Goal: Task Accomplishment & Management: Use online tool/utility

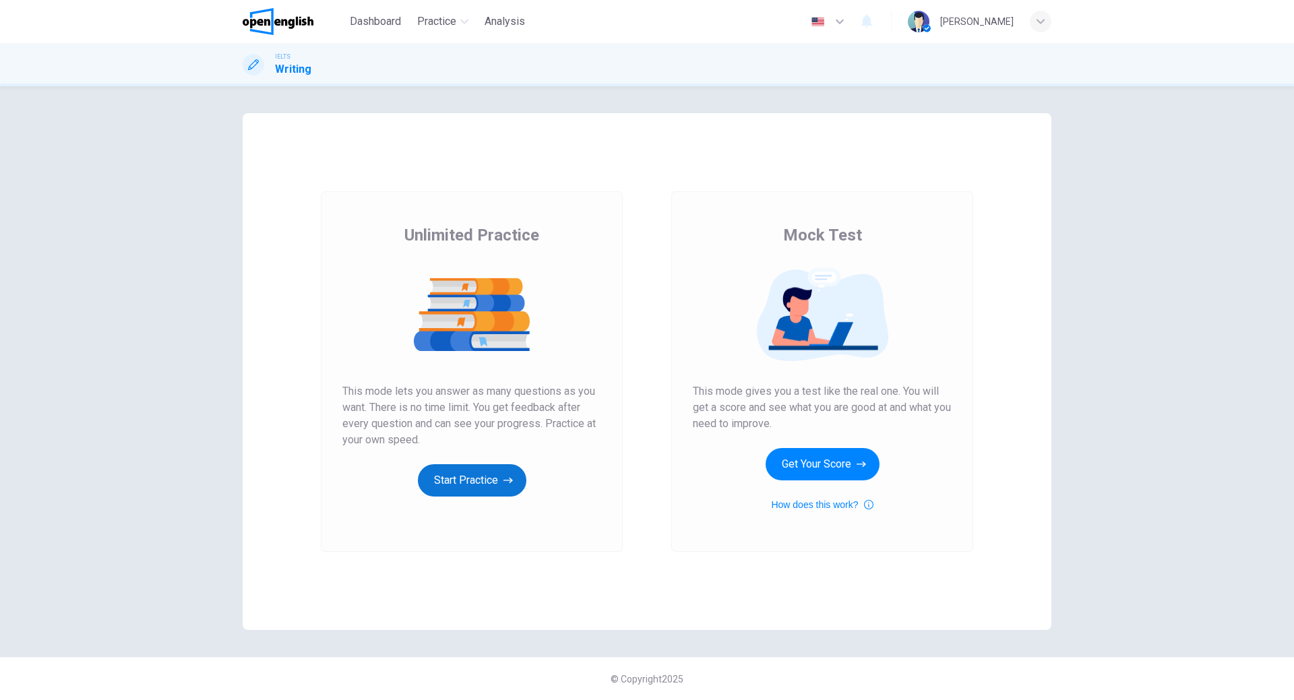
click at [472, 488] on button "Start Practice" at bounding box center [472, 480] width 109 height 32
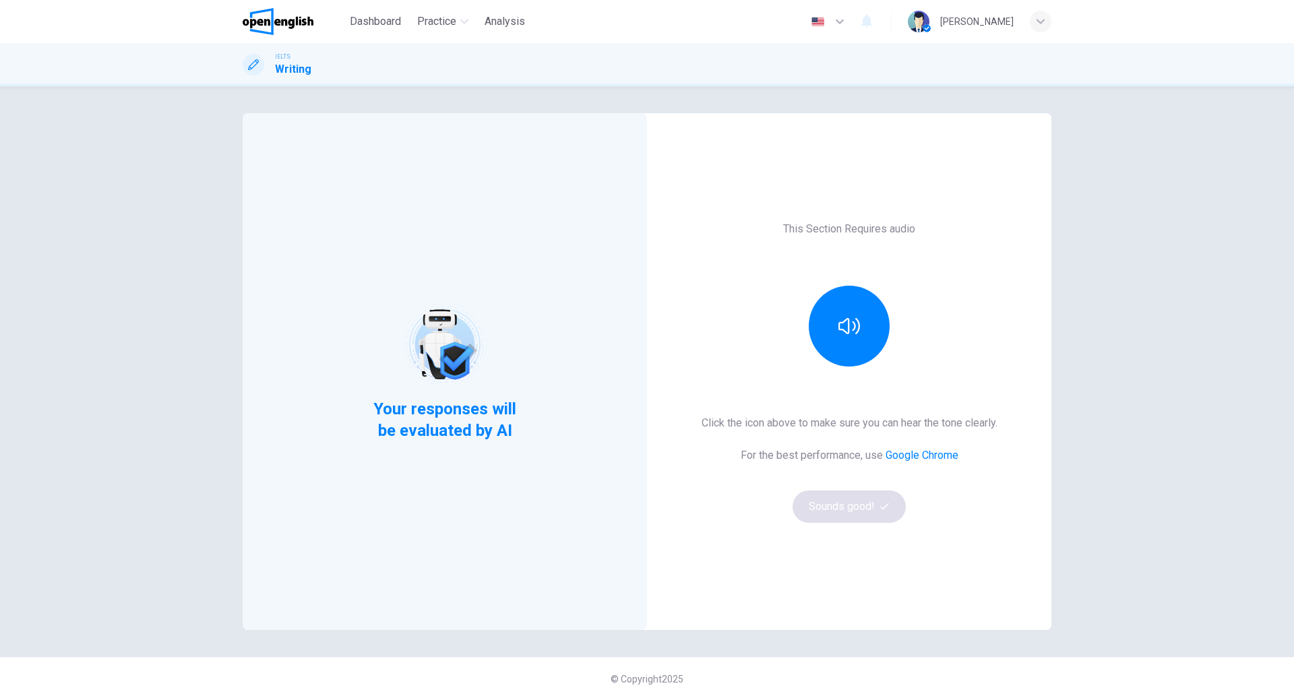
drag, startPoint x: 541, startPoint y: 467, endPoint x: 690, endPoint y: 88, distance: 407.0
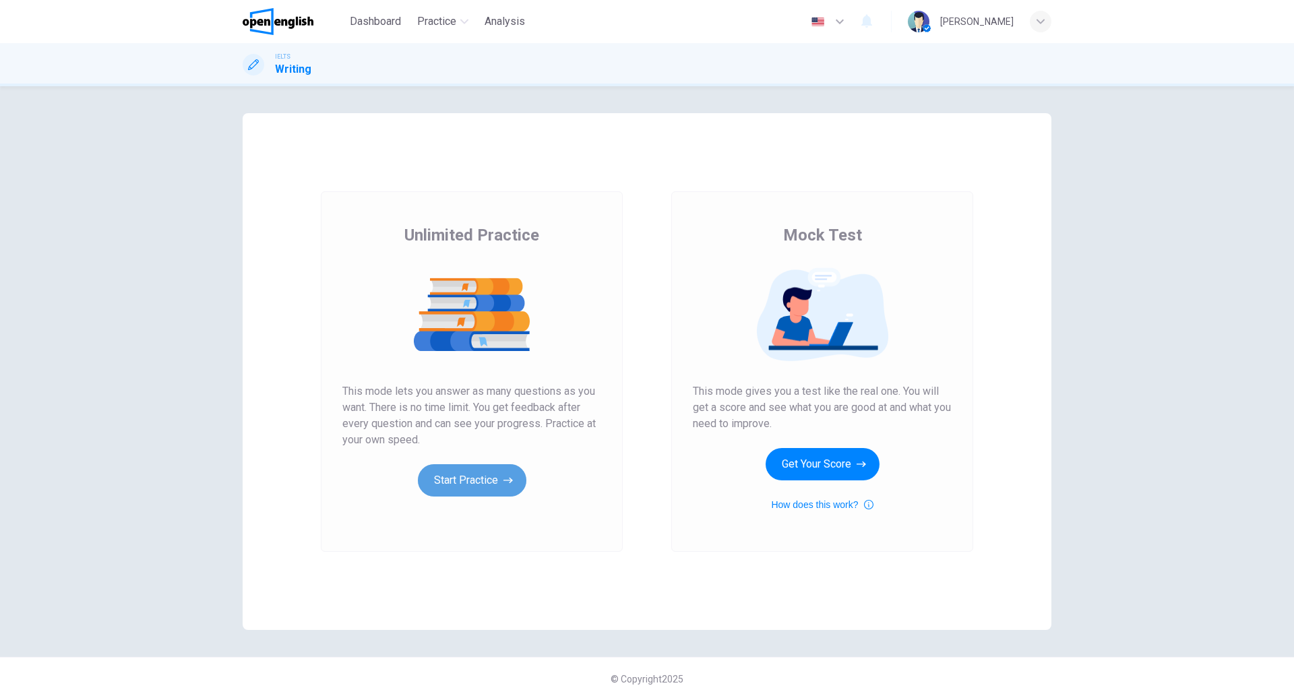
click at [495, 481] on button "Start Practice" at bounding box center [472, 480] width 109 height 32
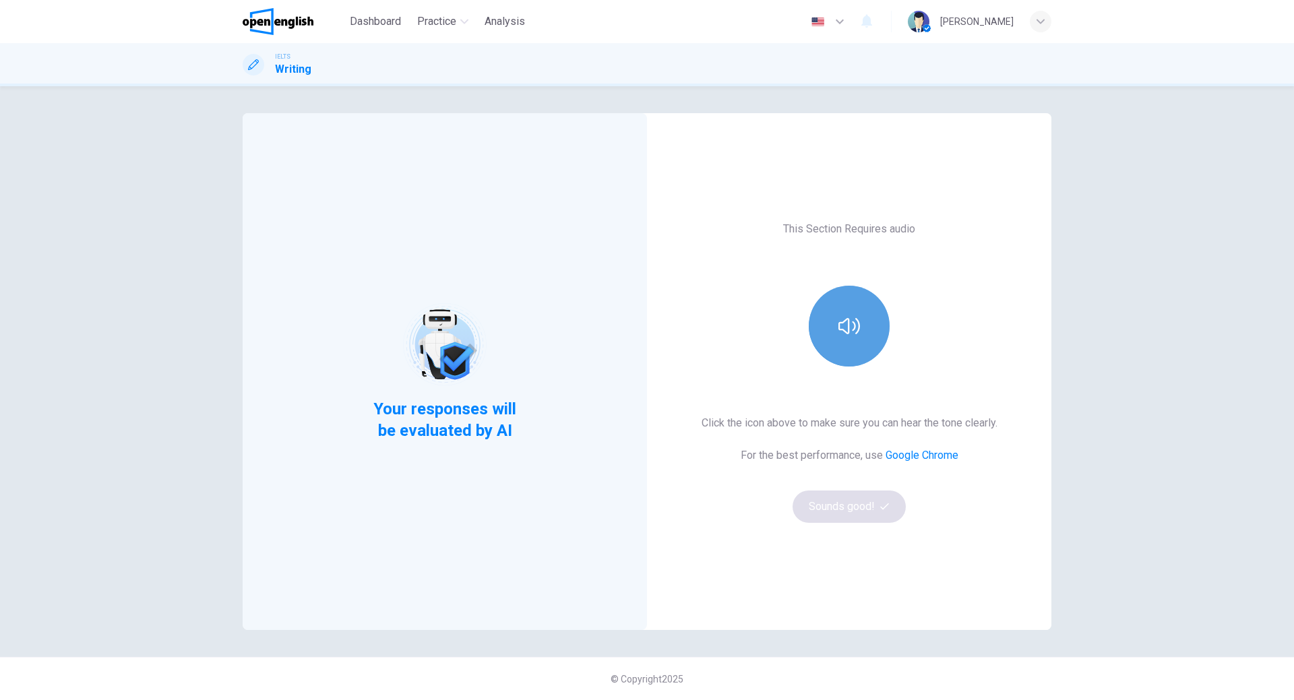
click at [842, 338] on button "button" at bounding box center [849, 326] width 81 height 81
click at [863, 517] on button "Sounds good!" at bounding box center [849, 507] width 113 height 32
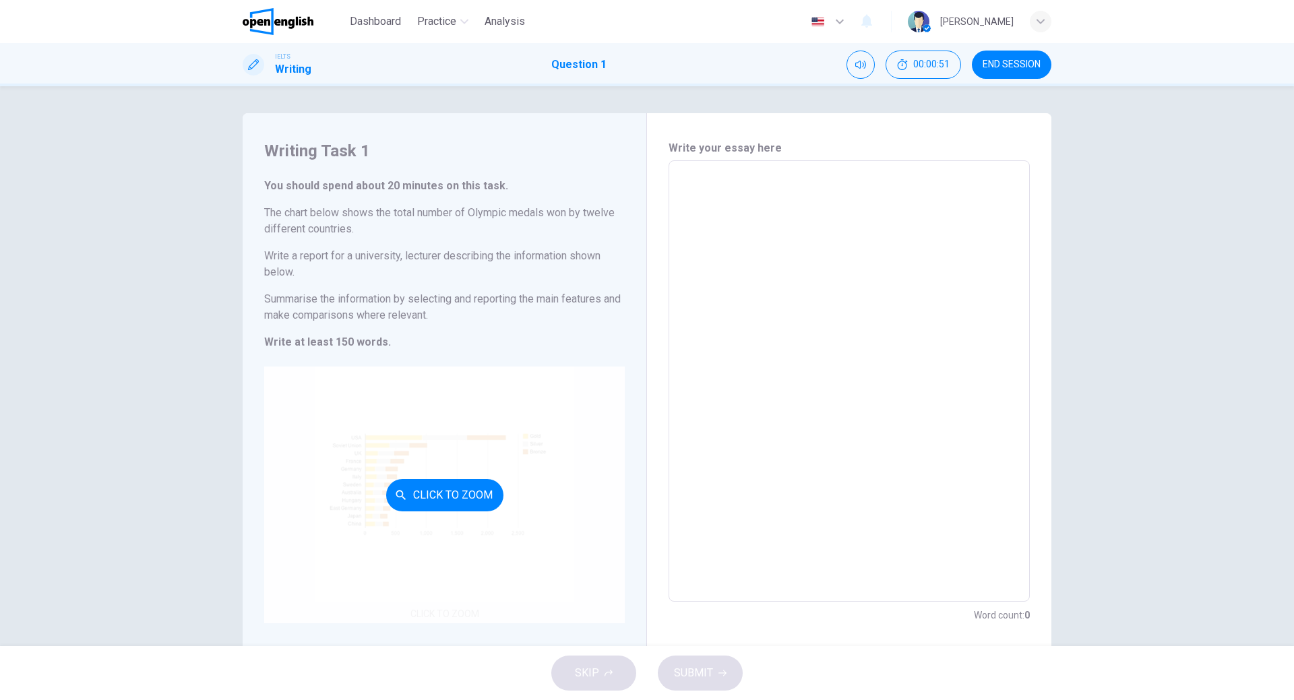
click at [456, 484] on button "Click to Zoom" at bounding box center [444, 495] width 117 height 32
click at [487, 551] on div "Click to Zoom" at bounding box center [444, 495] width 361 height 257
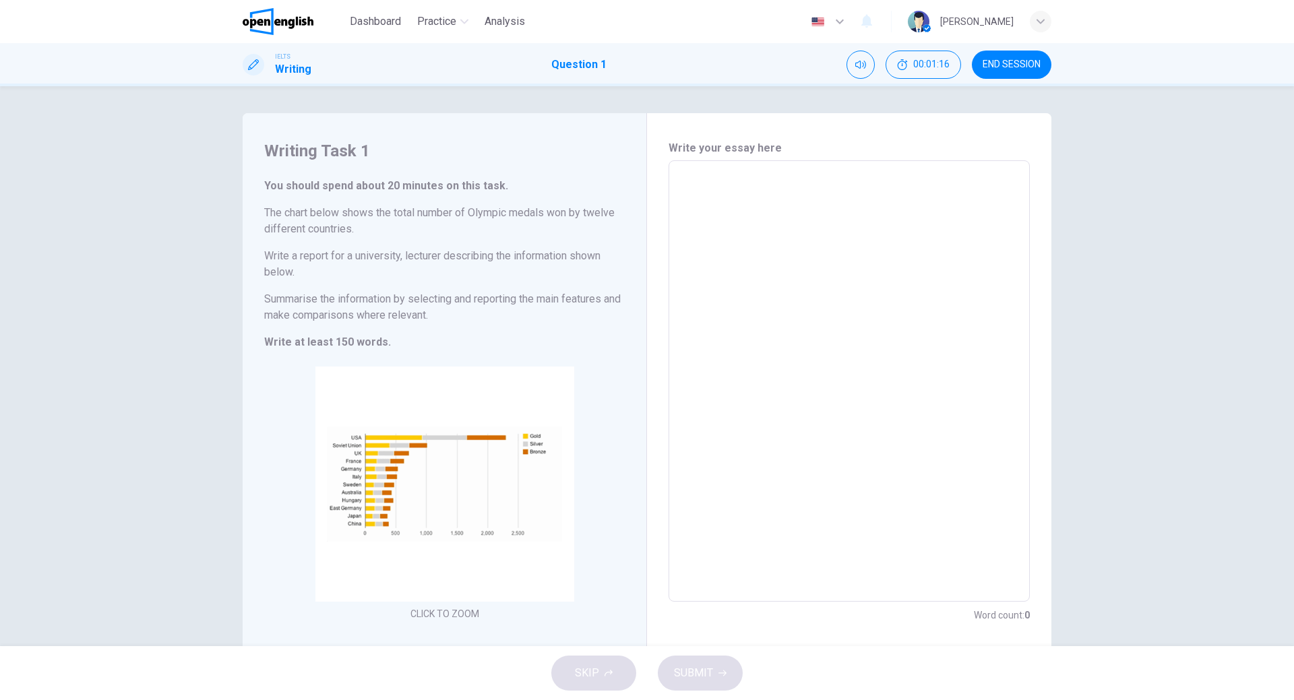
scroll to position [31, 0]
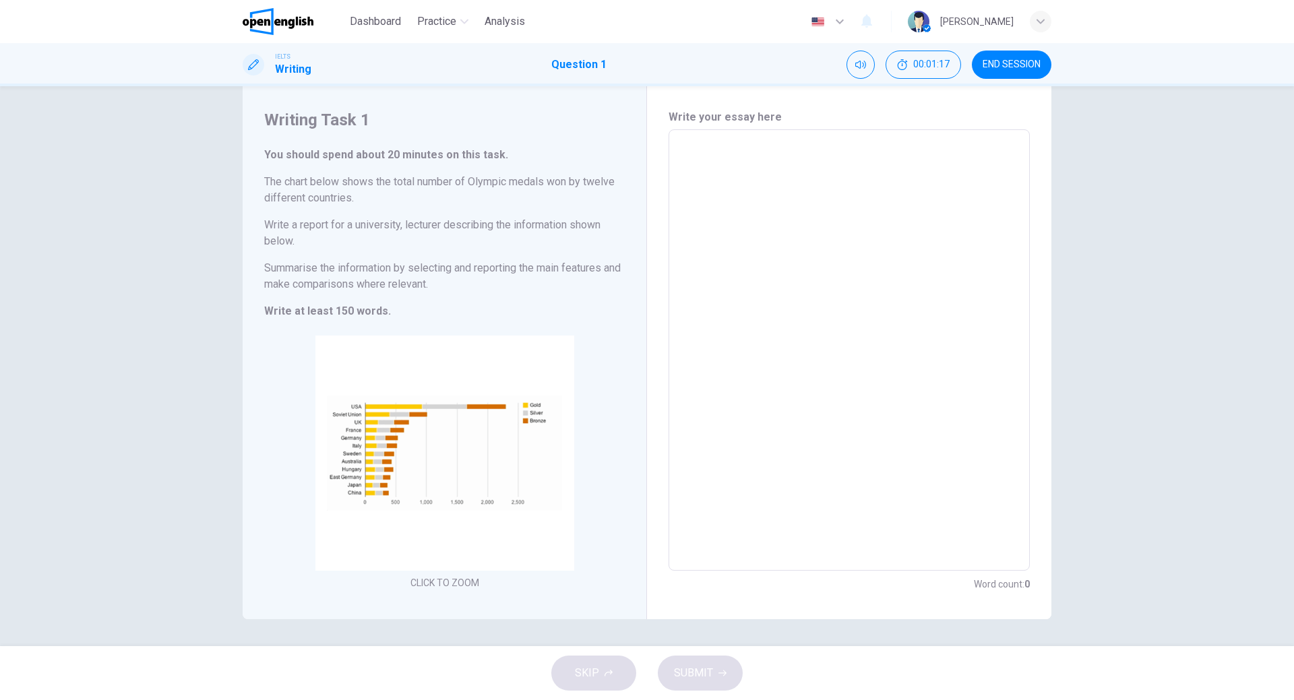
click at [766, 325] on textarea at bounding box center [849, 350] width 342 height 419
